Goal: Task Accomplishment & Management: Use online tool/utility

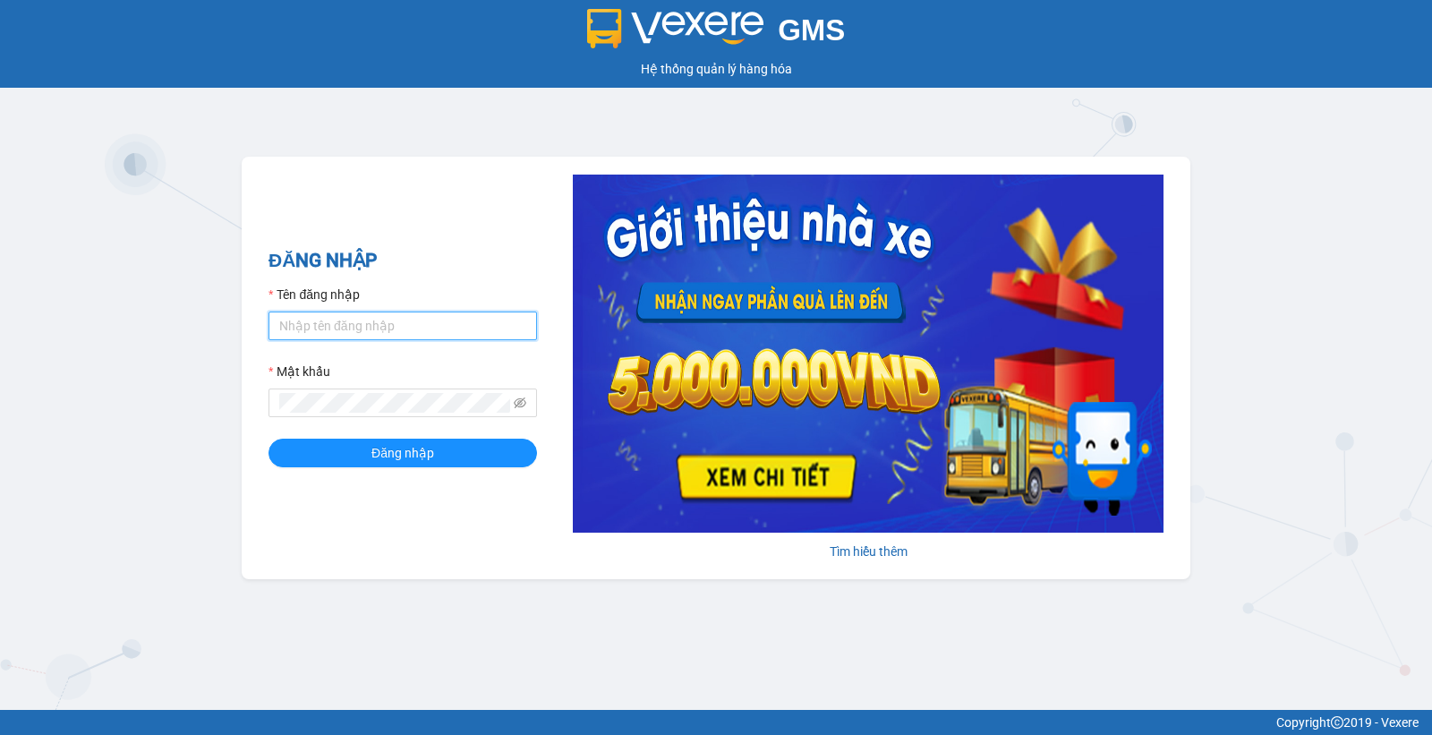
click at [396, 331] on input "Tên đăng nhập" at bounding box center [402, 325] width 268 height 29
type input "yenngoc.apq"
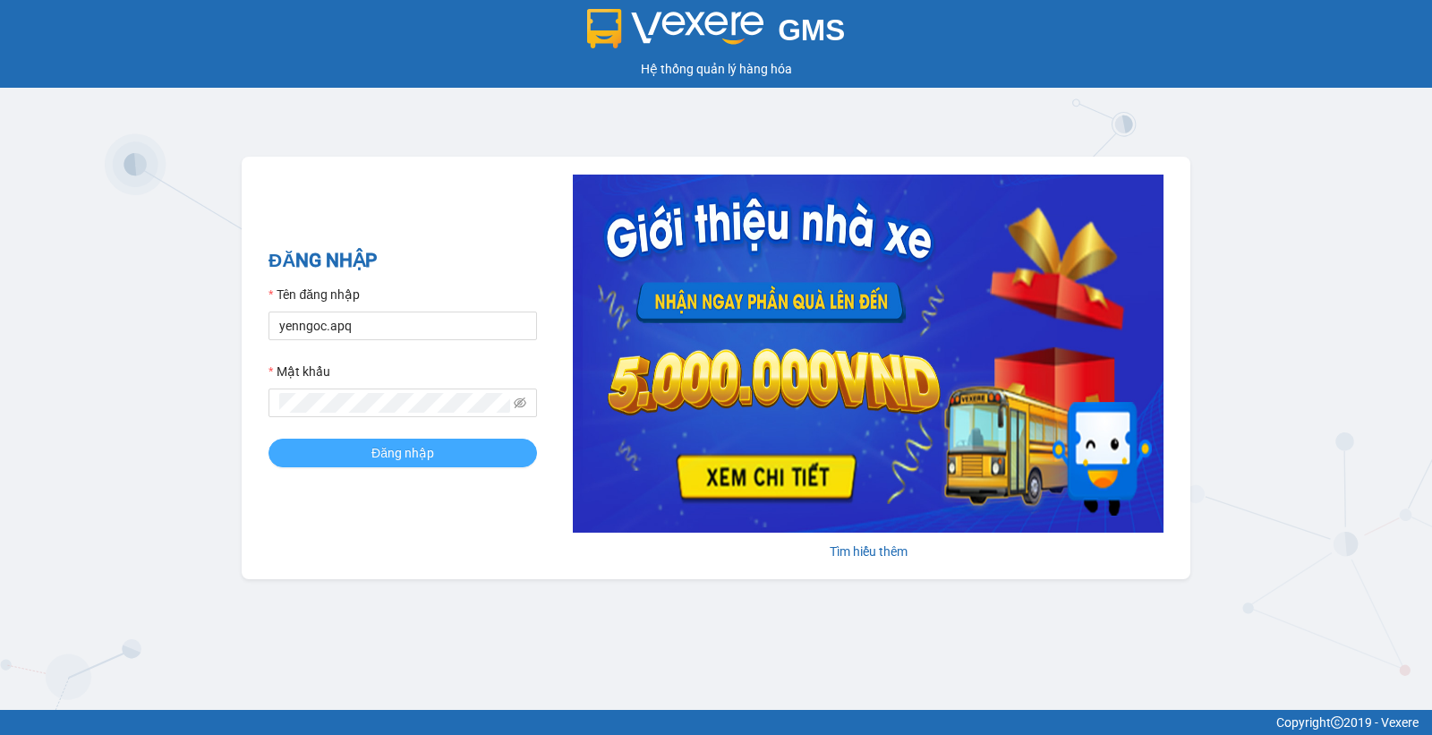
drag, startPoint x: 410, startPoint y: 471, endPoint x: 413, endPoint y: 460, distance: 11.3
click at [413, 462] on div "ĐĂNG NHẬP Tên đăng nhập yenngoc.apq Mật khẩu Đăng nhập" at bounding box center [402, 367] width 268 height 243
click at [414, 460] on span "Đăng nhập" at bounding box center [402, 453] width 63 height 20
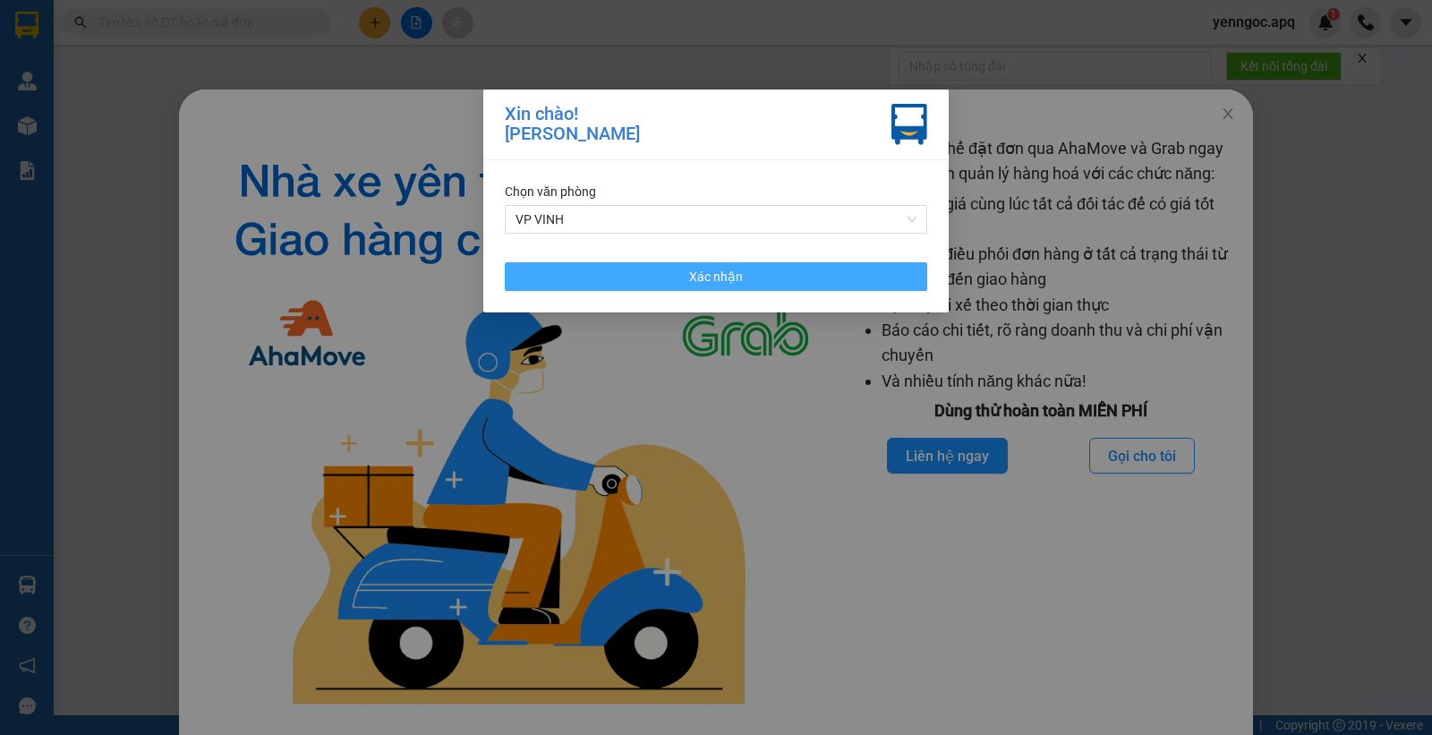
click at [655, 280] on button "Xác nhận" at bounding box center [716, 276] width 422 height 29
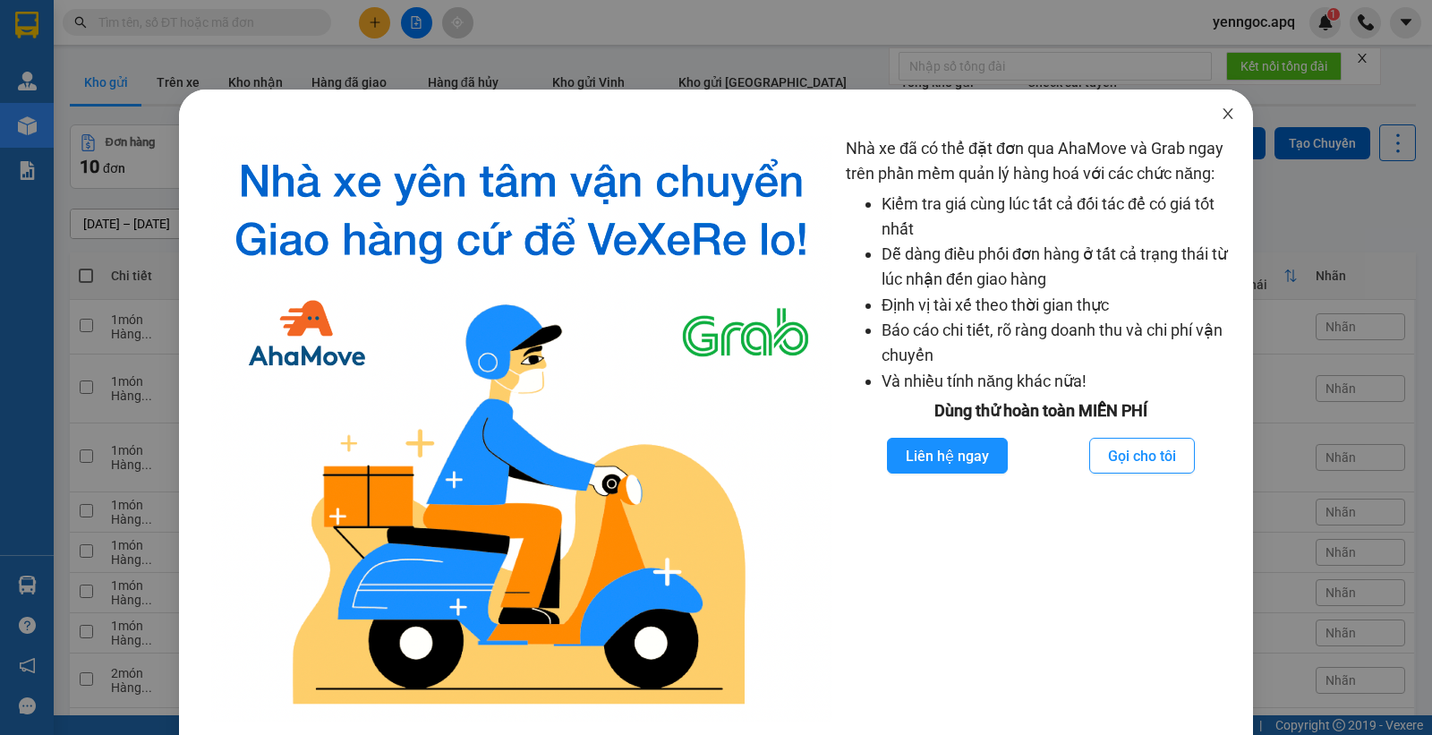
click at [1222, 114] on icon "close" at bounding box center [1227, 113] width 10 height 11
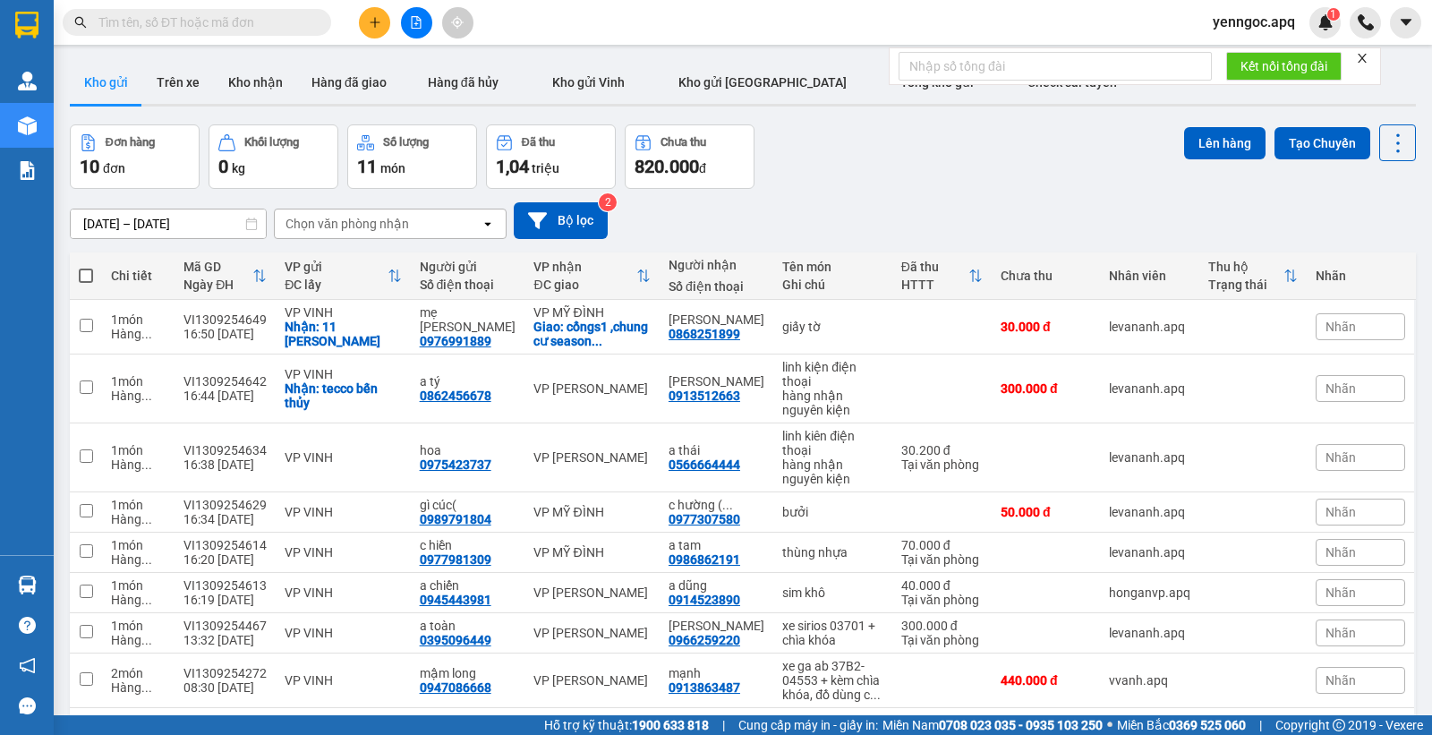
click at [243, 15] on input "text" at bounding box center [203, 23] width 211 height 20
paste input "0919371619"
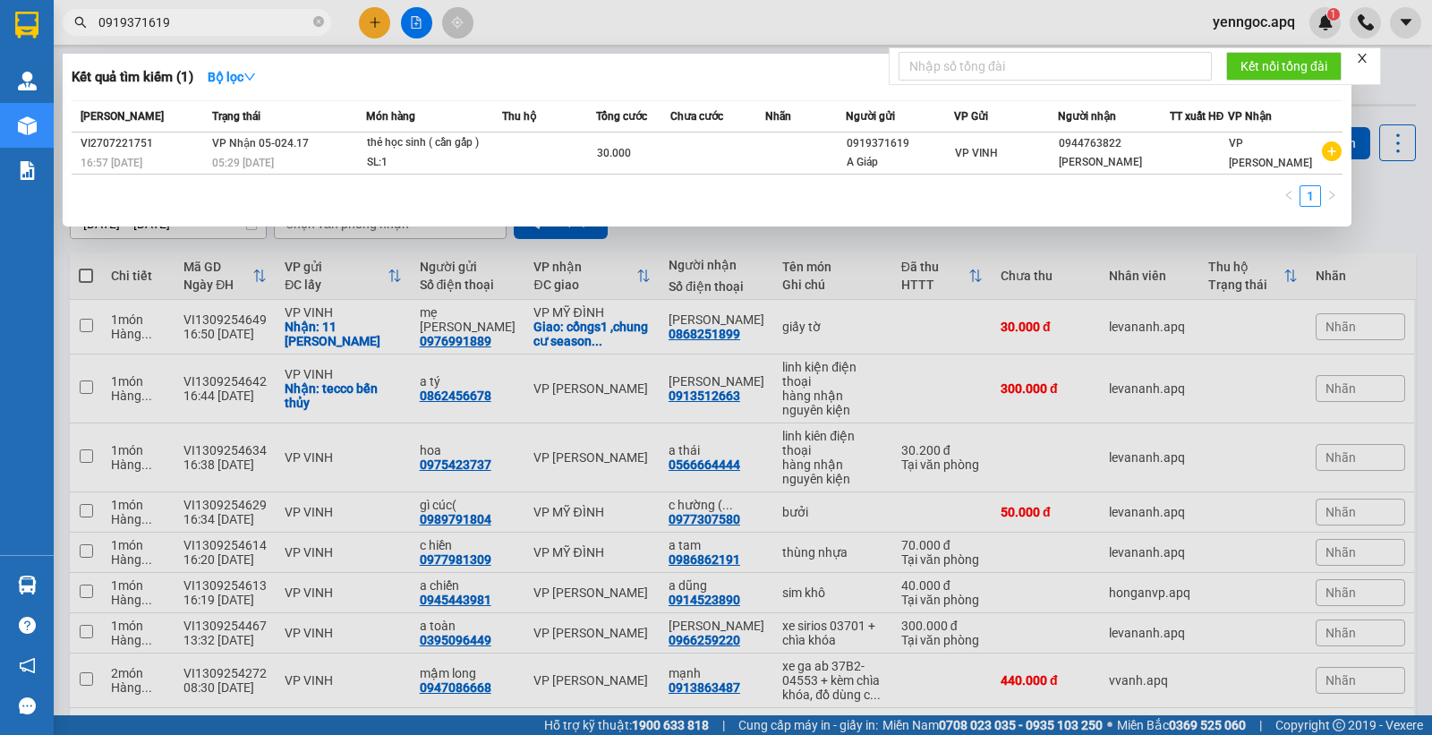
type input "0919371619"
click at [166, 34] on span "0919371619" at bounding box center [197, 22] width 268 height 27
click at [175, 28] on input "0919371619" at bounding box center [203, 23] width 211 height 20
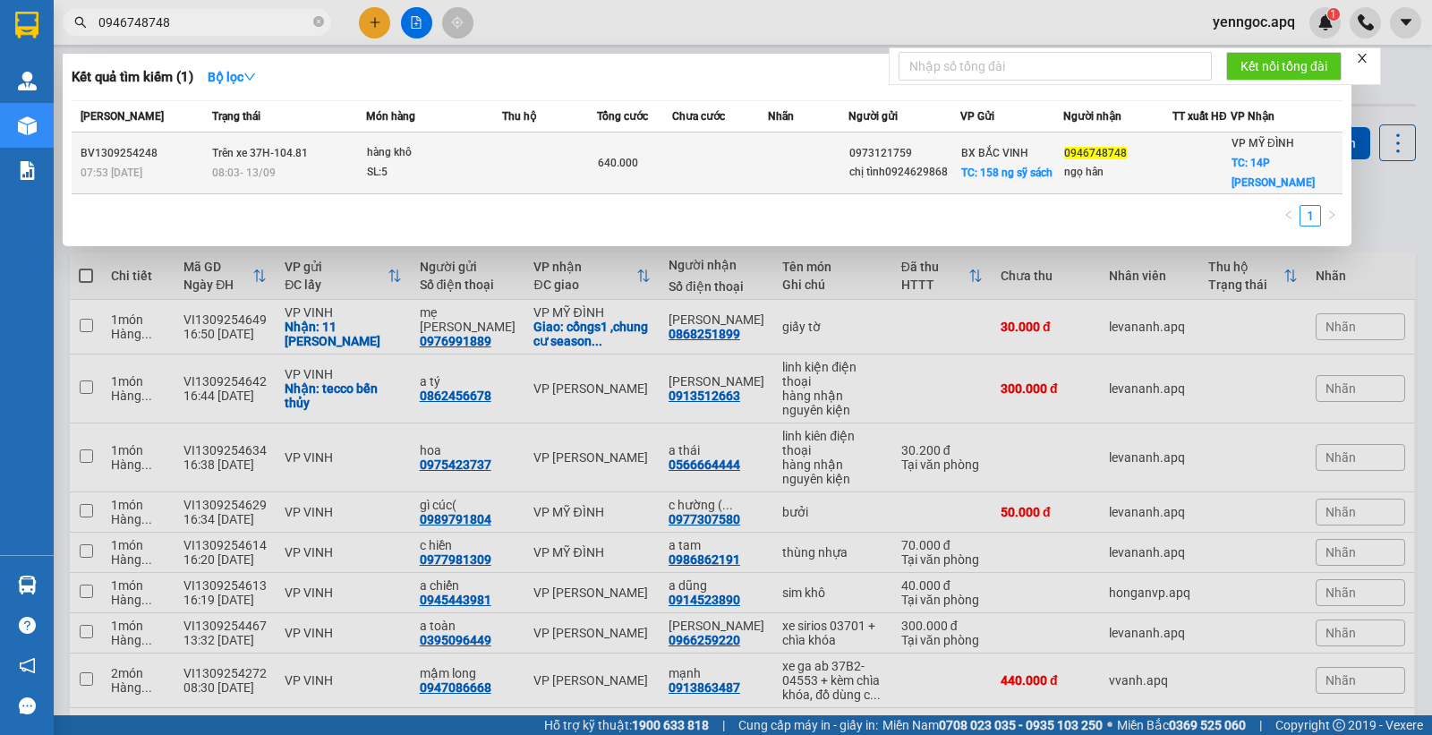
click at [533, 149] on td at bounding box center [549, 163] width 95 height 62
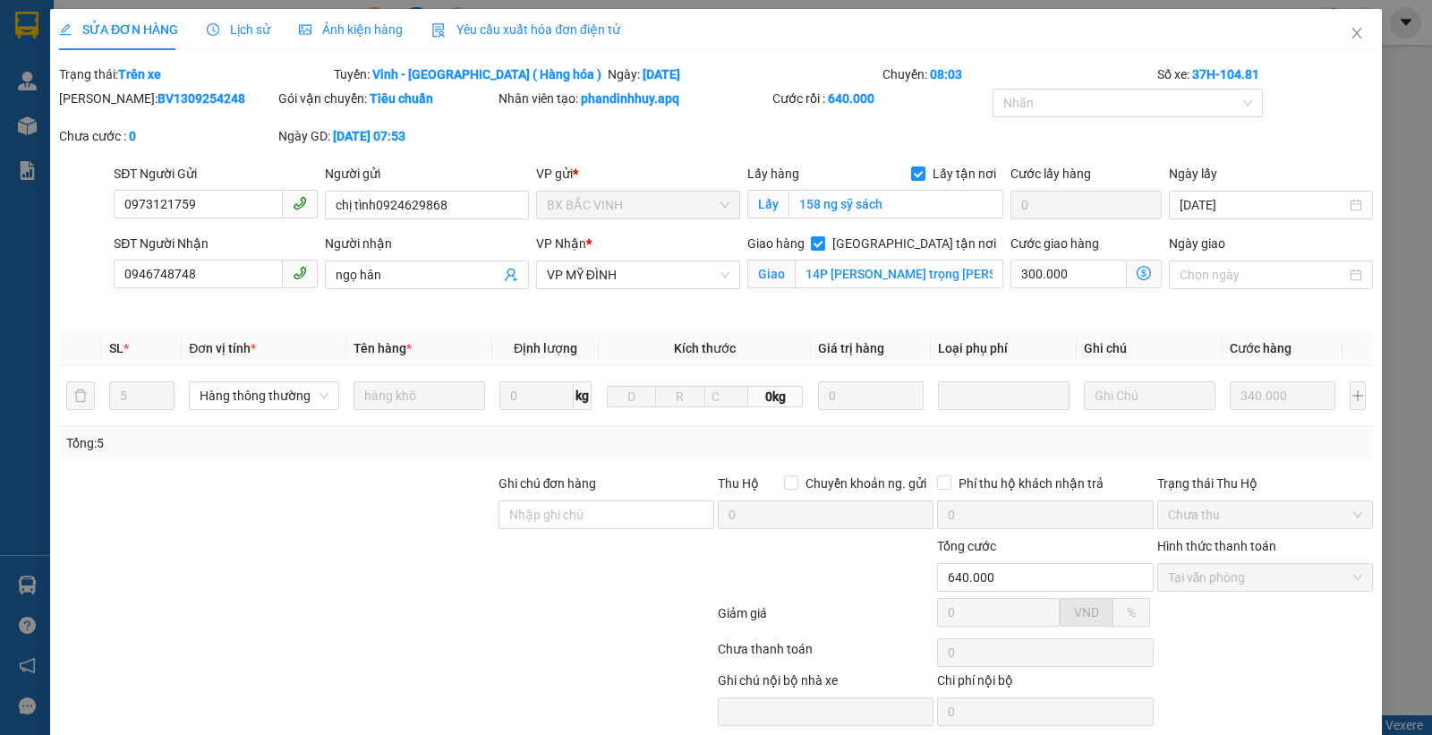
click at [249, 30] on span "Lịch sử" at bounding box center [239, 29] width 64 height 14
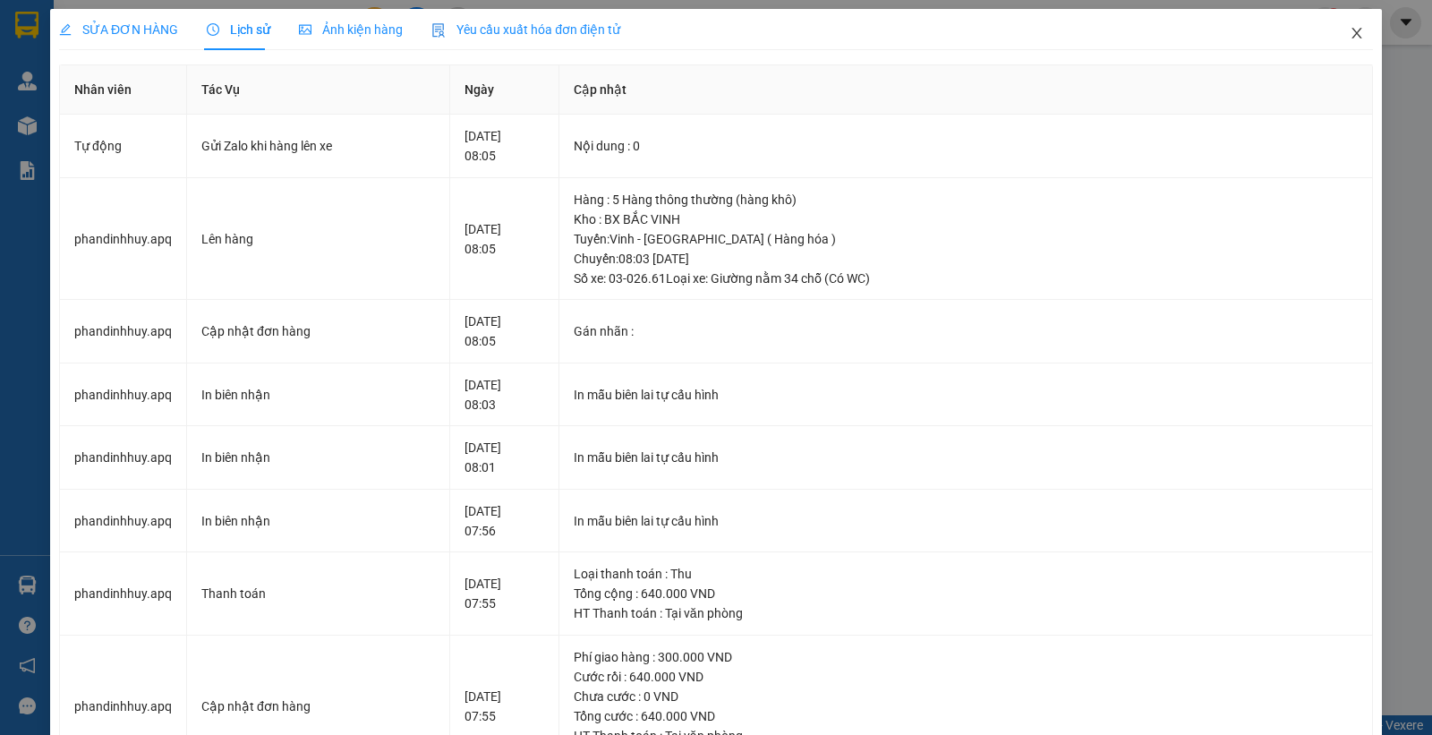
click at [1349, 31] on icon "close" at bounding box center [1356, 33] width 14 height 14
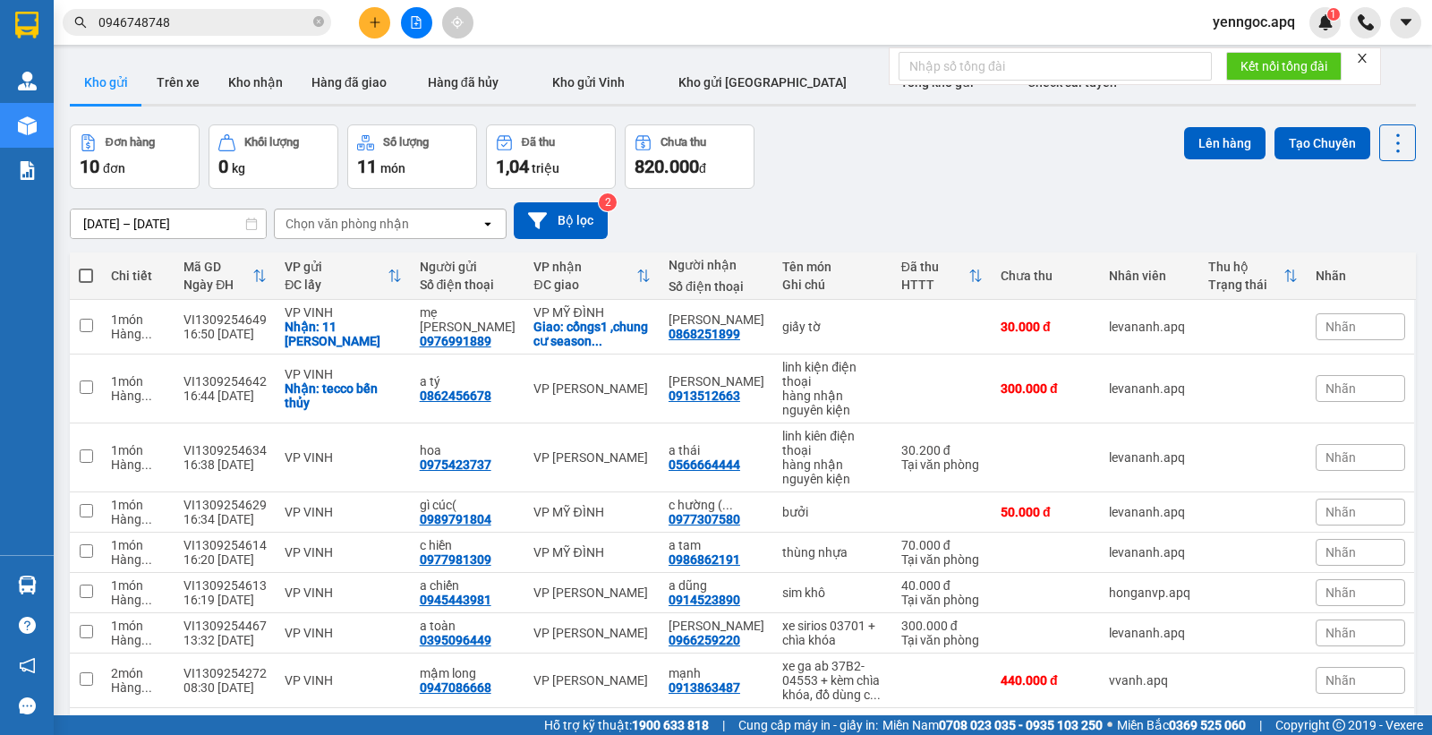
click at [195, 31] on input "0946748748" at bounding box center [203, 23] width 211 height 20
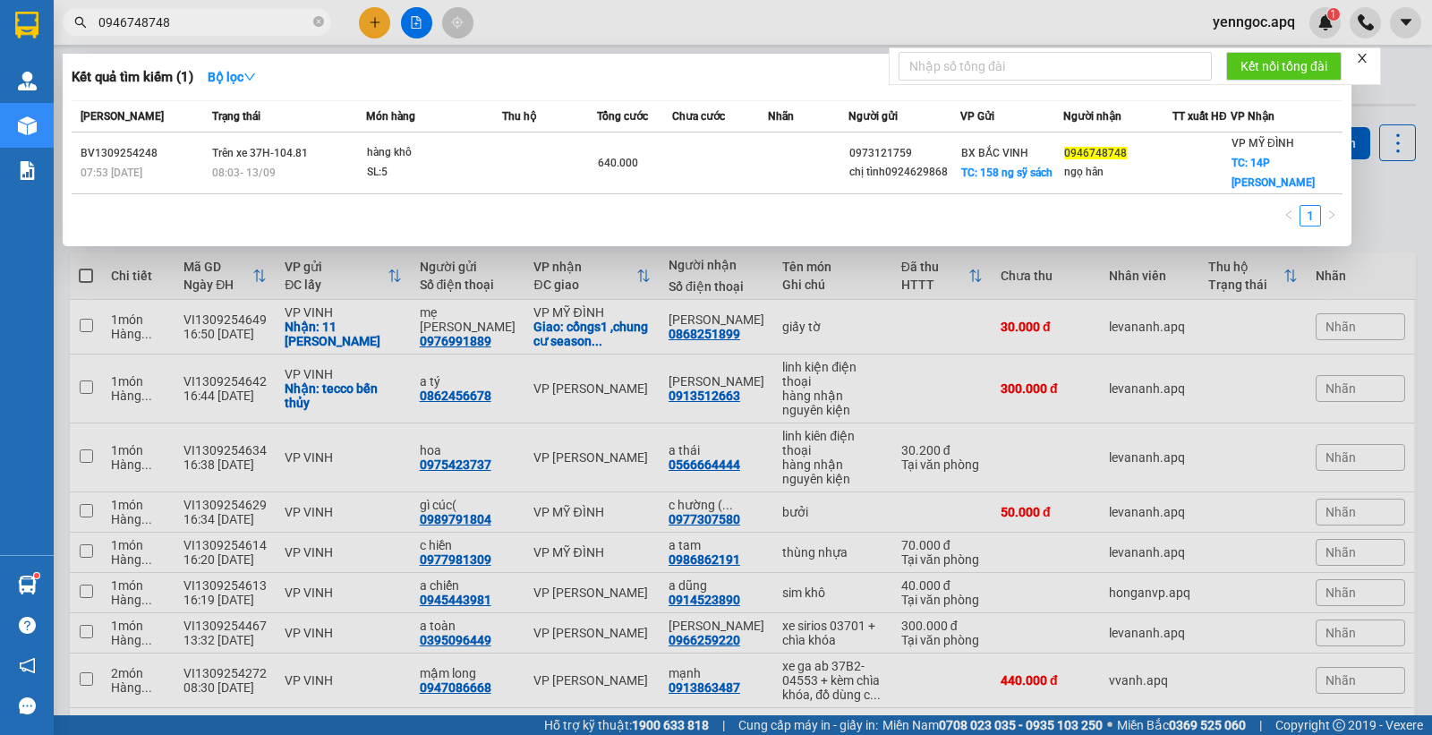
click at [229, 16] on input "0946748748" at bounding box center [203, 23] width 211 height 20
paste input "SA1309254254"
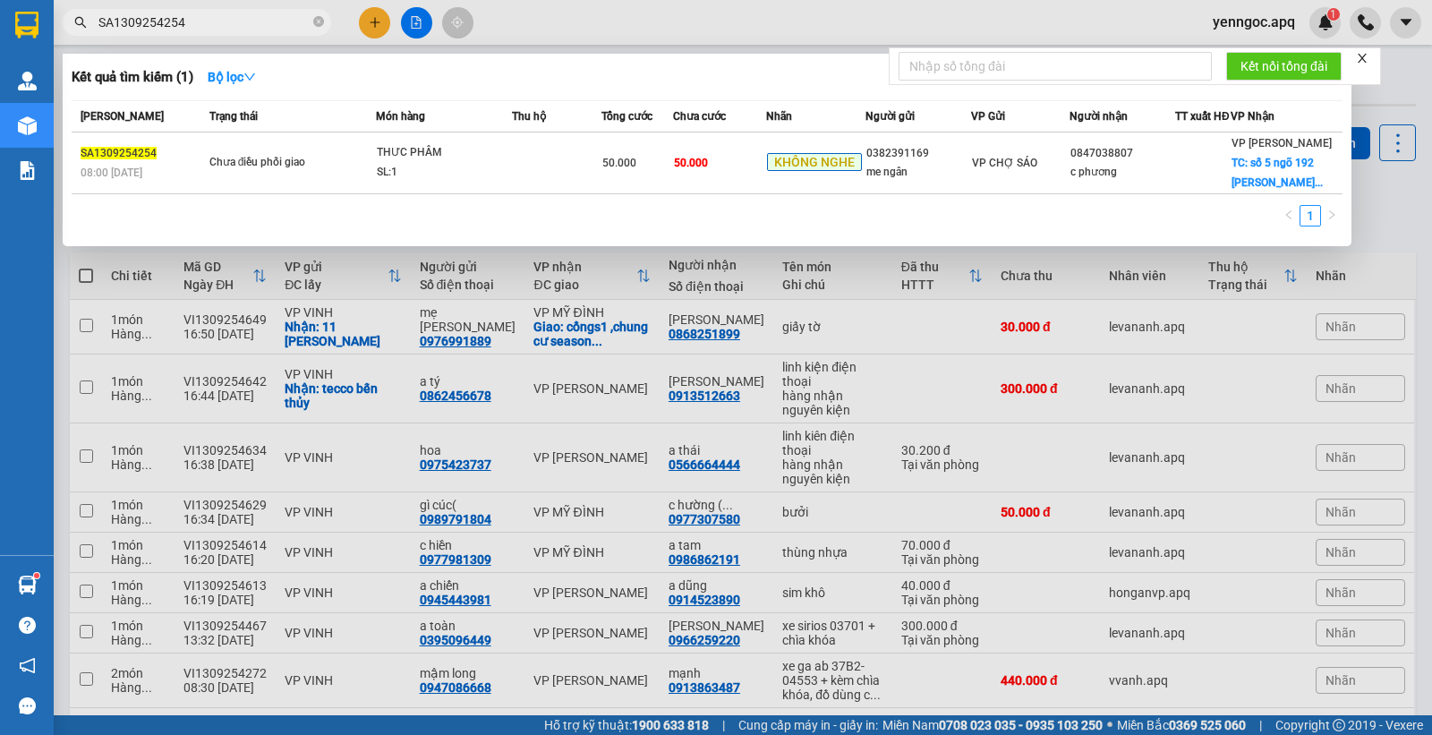
type input "SA1309254254"
